Goal: Task Accomplishment & Management: Manage account settings

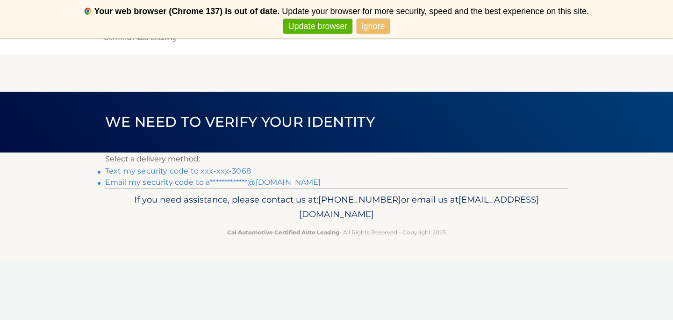
click at [250, 183] on link "**********" at bounding box center [213, 182] width 216 height 9
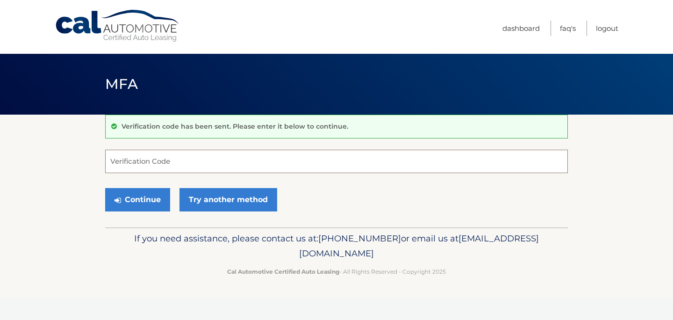
click at [220, 164] on input "Verification Code" at bounding box center [336, 161] width 463 height 23
paste input "392777"
type input "392777"
click at [154, 202] on button "Continue" at bounding box center [137, 199] width 65 height 23
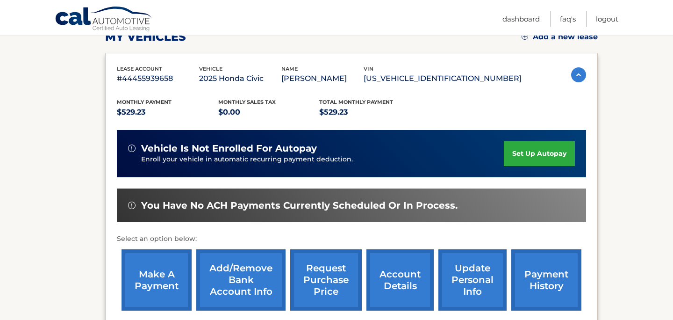
scroll to position [141, 0]
